Goal: Book appointment/travel/reservation

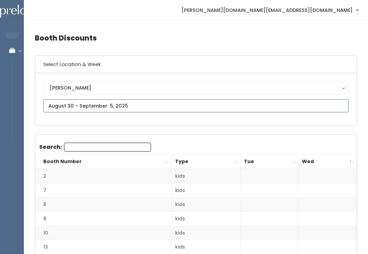
click at [163, 109] on input "text" at bounding box center [195, 105] width 305 height 13
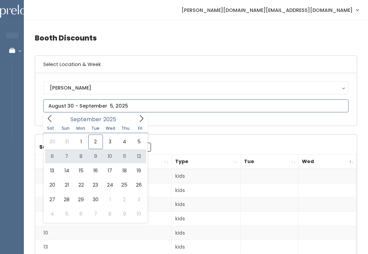
type input "September 6 to September 12"
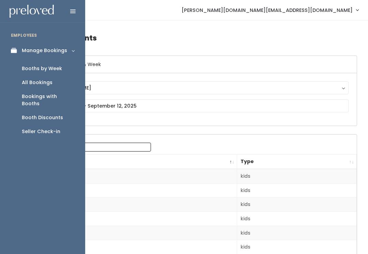
click at [62, 86] on link "All Bookings" at bounding box center [42, 83] width 85 height 14
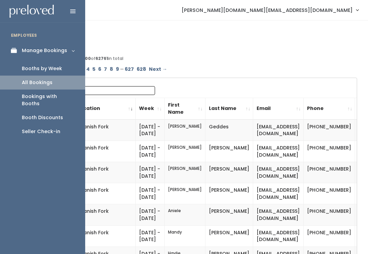
click at [64, 70] on link "Booths by Week" at bounding box center [42, 69] width 85 height 14
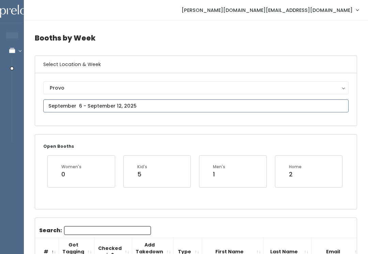
click at [109, 105] on input "text" at bounding box center [195, 105] width 305 height 13
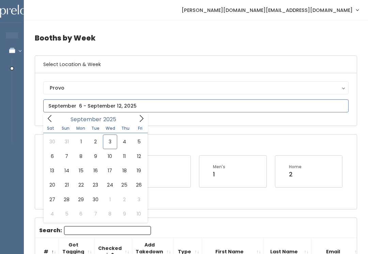
type input "September 6 to September 12"
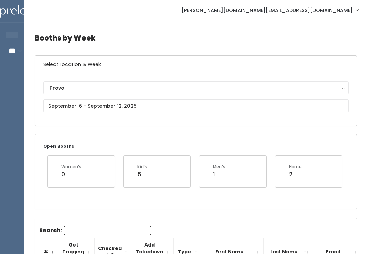
click at [114, 93] on button "Provo" at bounding box center [195, 87] width 305 height 13
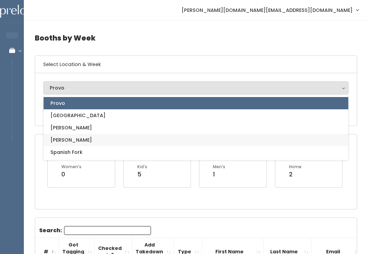
click at [88, 144] on link "[PERSON_NAME]" at bounding box center [196, 140] width 304 height 12
select select "3"
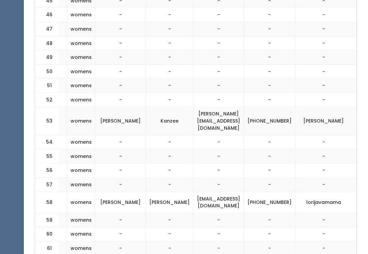
scroll to position [0, 120]
